Goal: Task Accomplishment & Management: Use online tool/utility

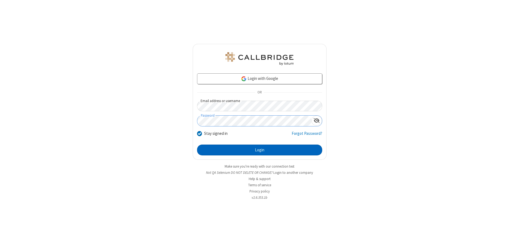
click at [260, 150] on button "Login" at bounding box center [259, 149] width 125 height 11
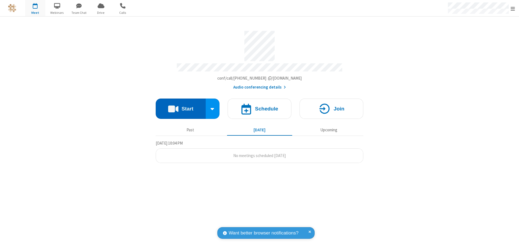
click at [181, 106] on button "Start" at bounding box center [181, 108] width 50 height 20
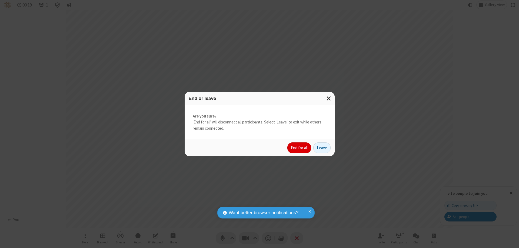
click at [300, 148] on button "End for all" at bounding box center [299, 147] width 24 height 11
